Goal: Task Accomplishment & Management: Use online tool/utility

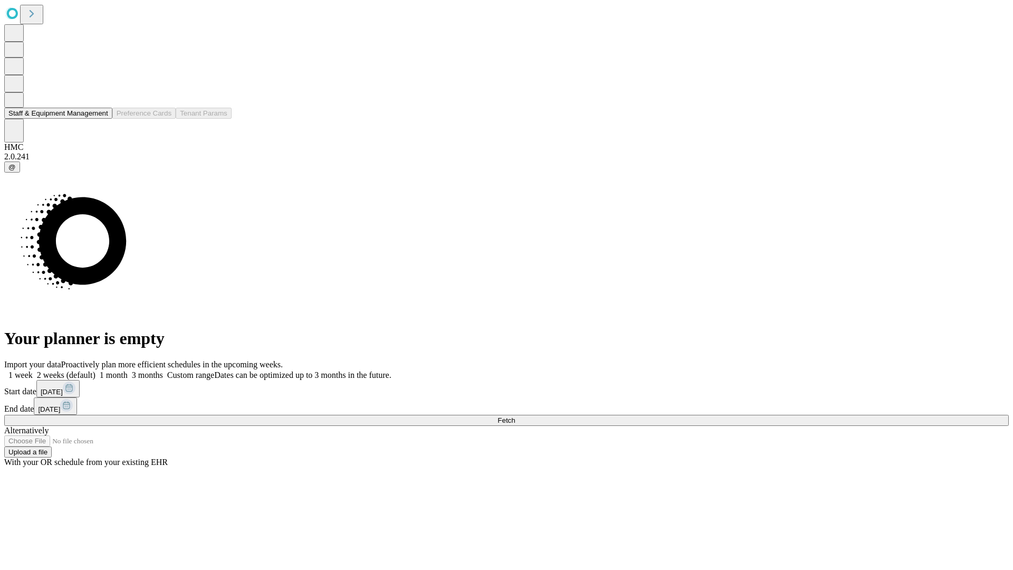
click at [101, 119] on button "Staff & Equipment Management" at bounding box center [58, 113] width 108 height 11
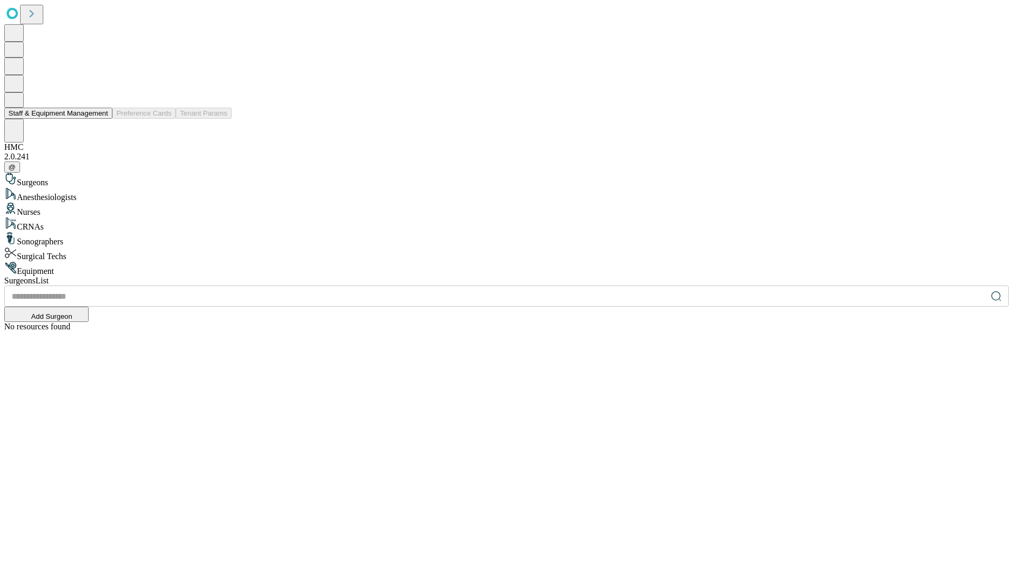
click at [101, 119] on button "Staff & Equipment Management" at bounding box center [58, 113] width 108 height 11
